Goal: Find specific page/section: Find specific page/section

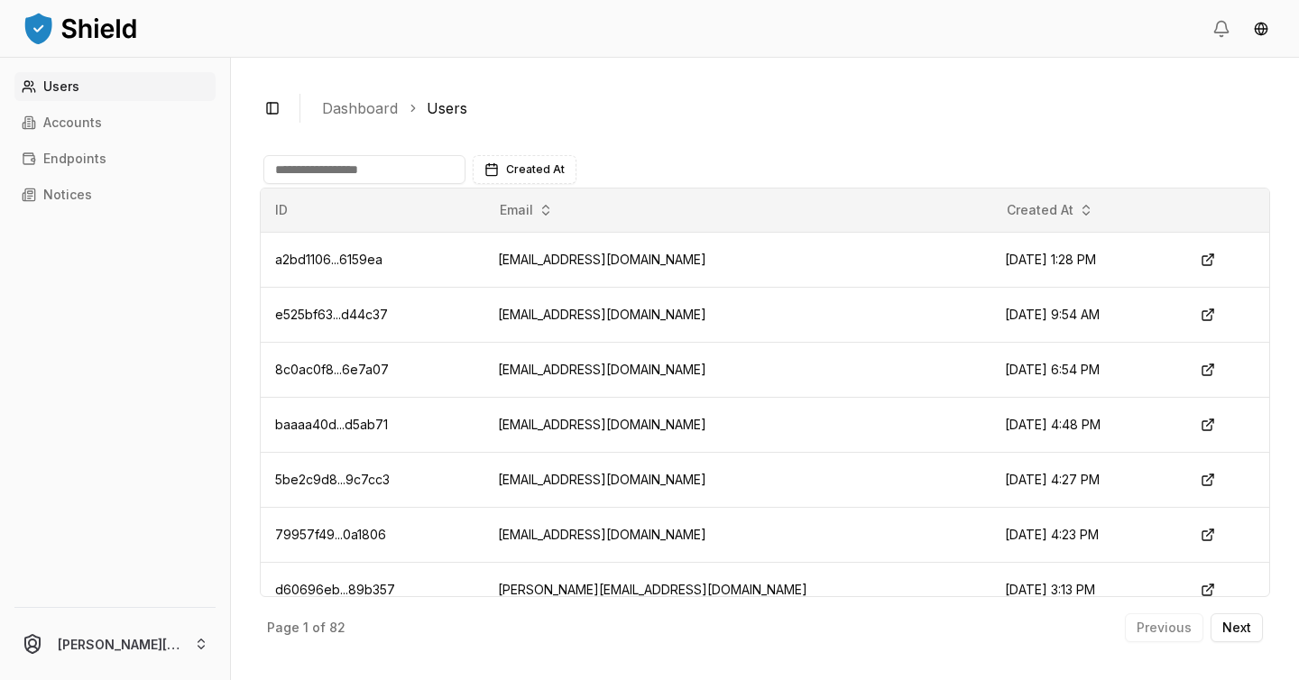
click at [340, 178] on input at bounding box center [364, 169] width 202 height 29
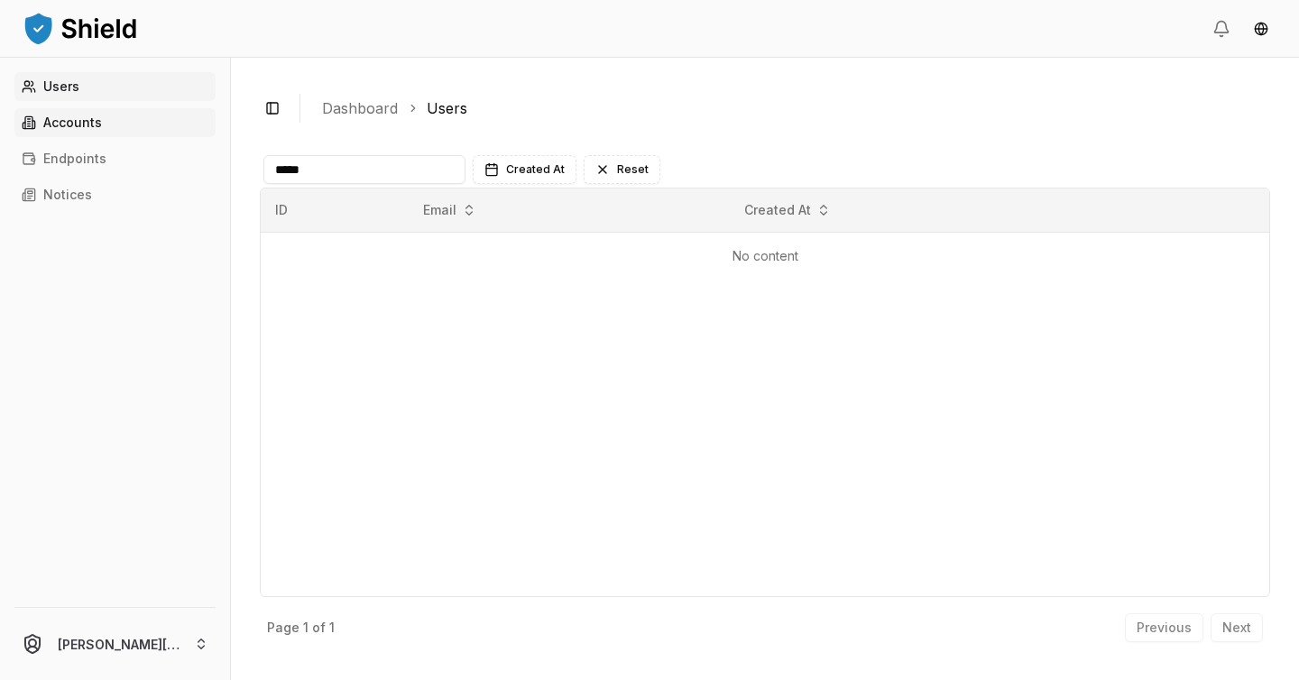
type input "*****"
click at [100, 118] on p "Accounts" at bounding box center [72, 122] width 59 height 13
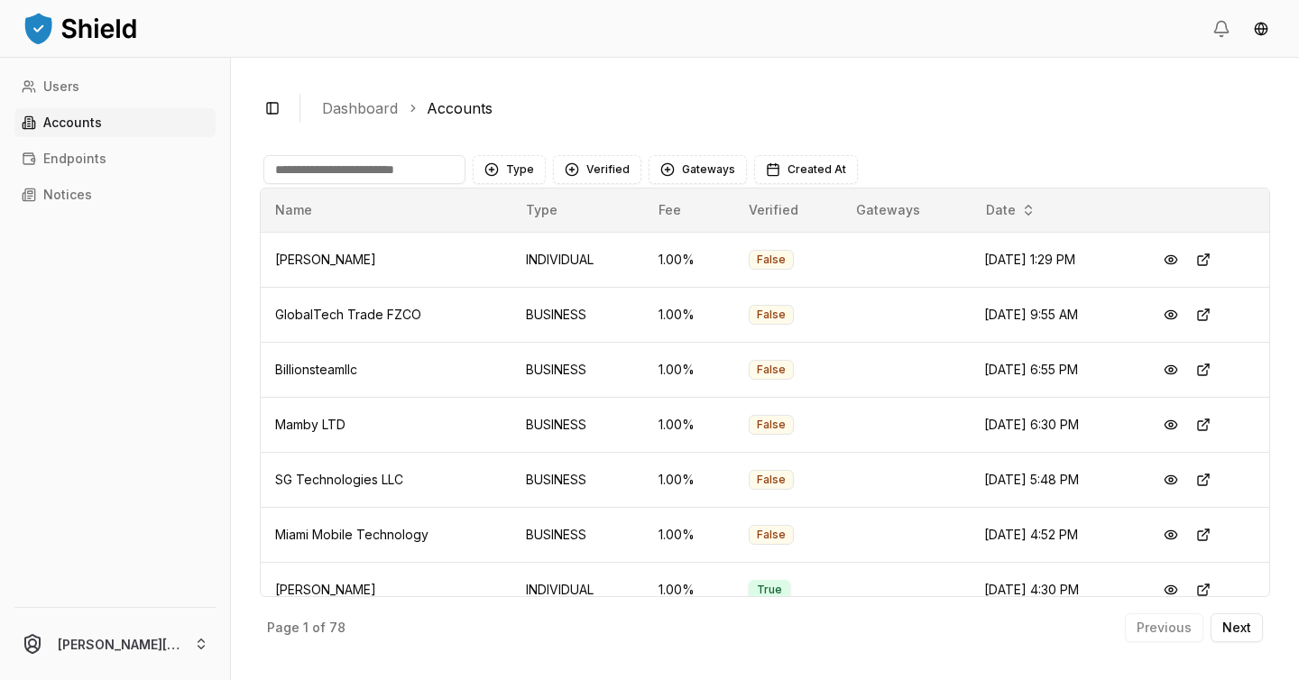
click at [407, 162] on input at bounding box center [364, 169] width 202 height 29
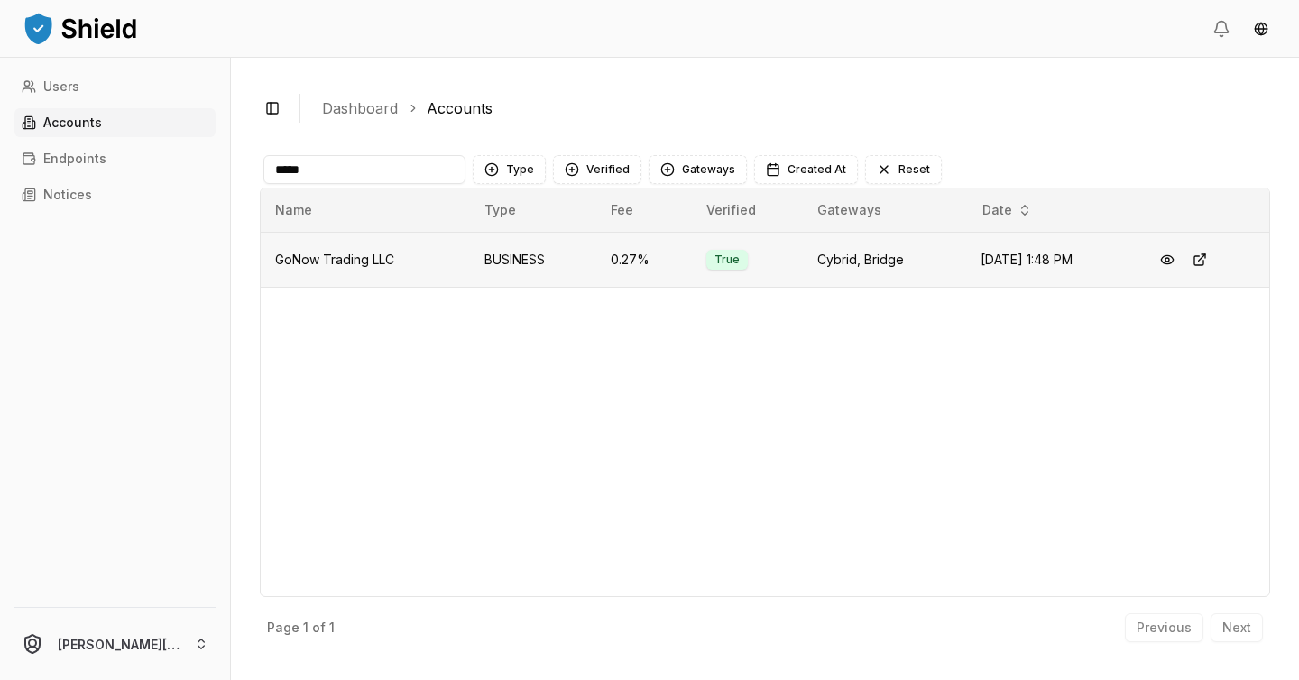
type input "*****"
click at [438, 250] on td "GoNow Trading LLC" at bounding box center [365, 259] width 209 height 55
click at [1164, 261] on button at bounding box center [1167, 260] width 32 height 32
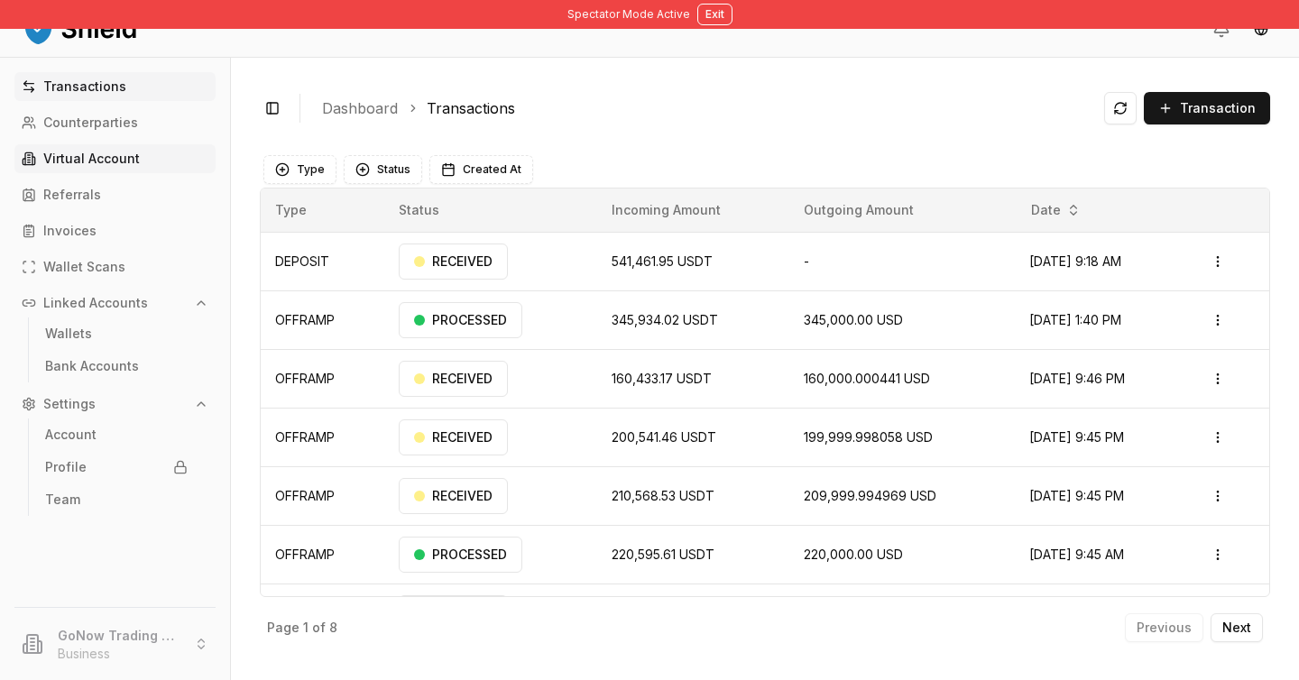
click at [94, 162] on p "Virtual Account" at bounding box center [91, 158] width 97 height 13
click at [141, 164] on link "Virtual Account" at bounding box center [114, 158] width 201 height 29
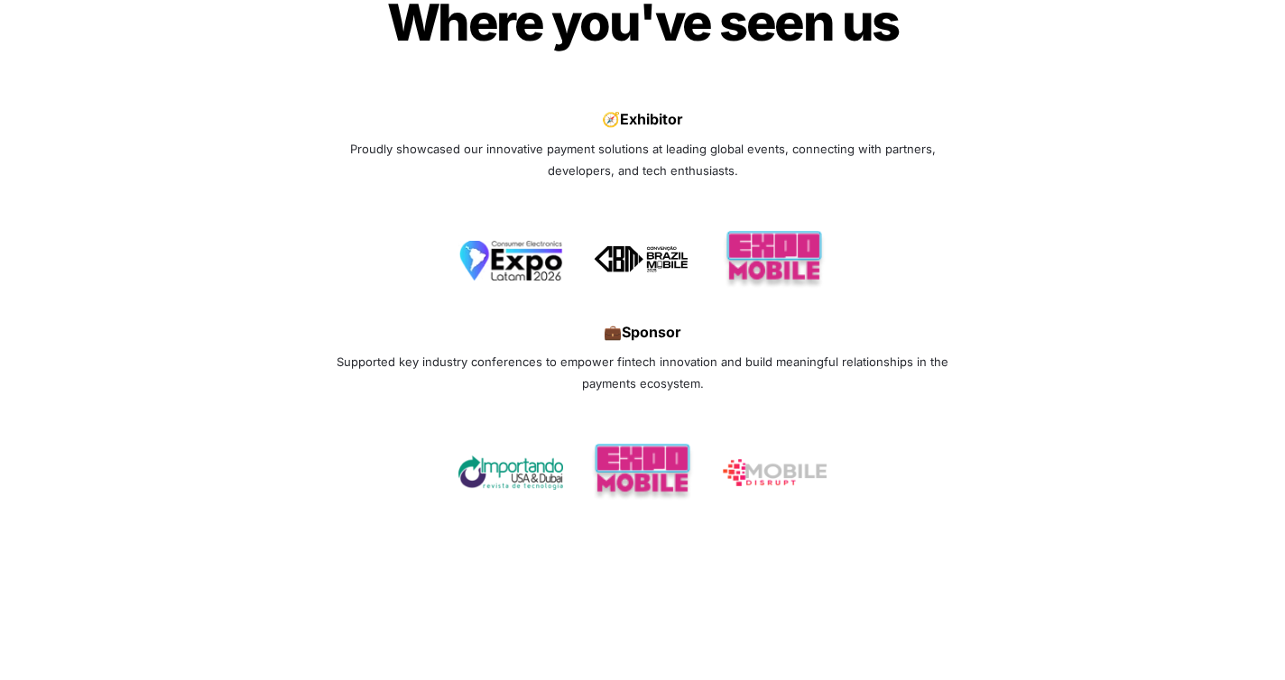
scroll to position [6561, 0]
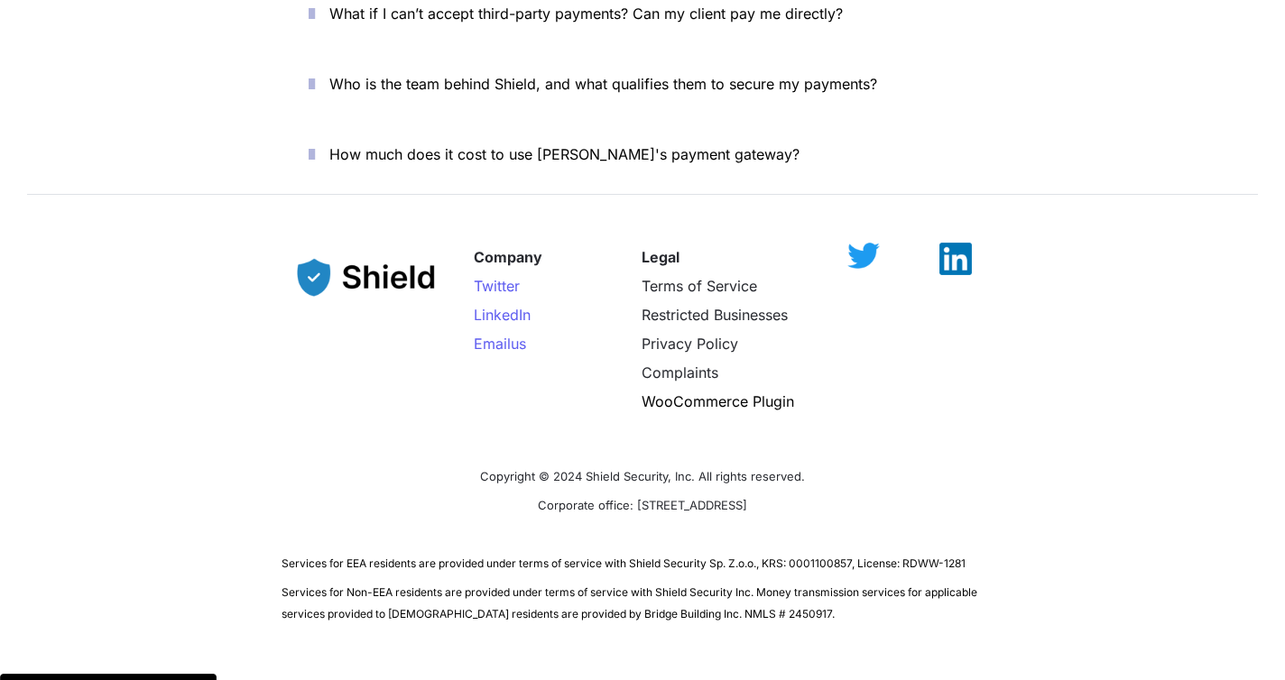
click at [696, 329] on p "Privacy Policy" at bounding box center [730, 343] width 178 height 29
click at [696, 335] on span "Privacy Policy" at bounding box center [689, 344] width 97 height 18
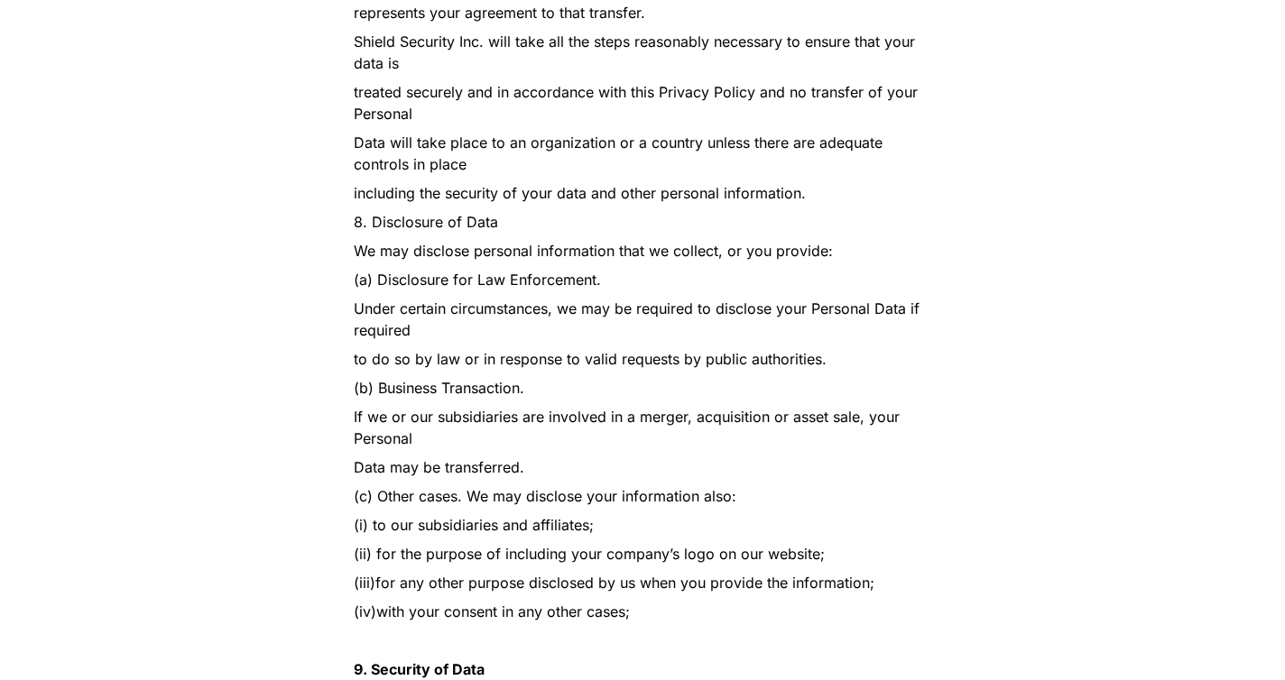
scroll to position [4980, 0]
